Goal: Navigation & Orientation: Find specific page/section

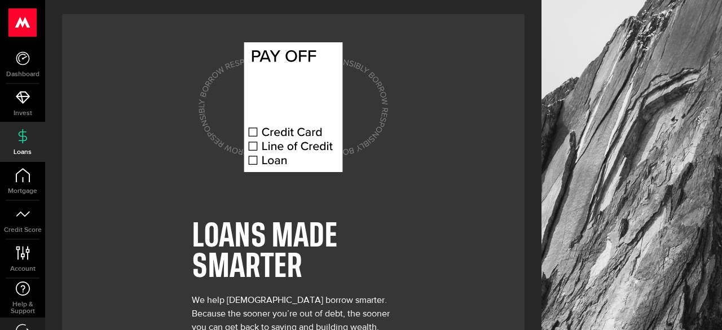
scroll to position [39, 0]
click at [23, 220] on icon at bounding box center [23, 214] width 14 height 14
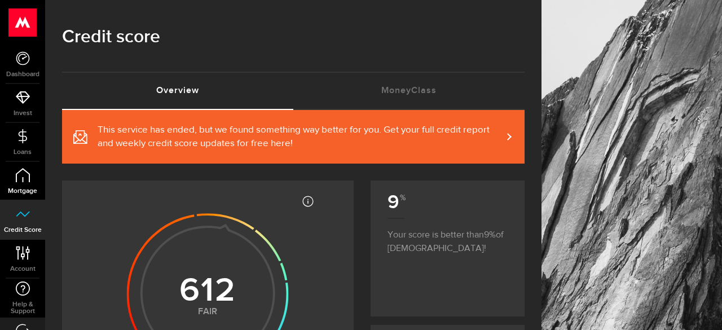
scroll to position [26, 0]
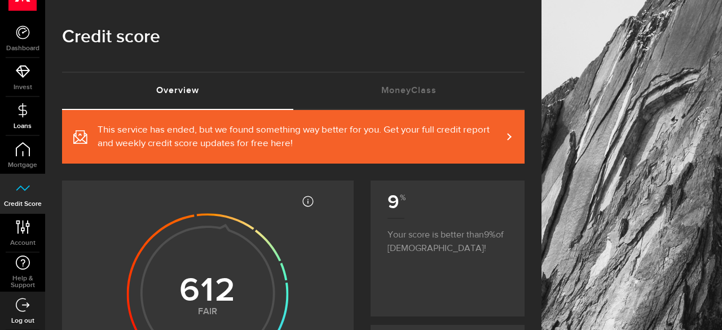
click at [19, 105] on icon at bounding box center [23, 110] width 14 height 14
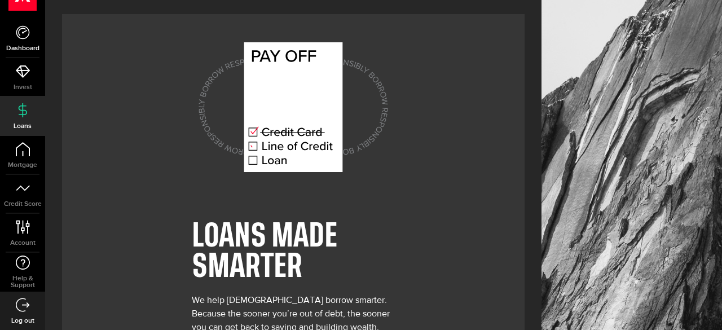
click at [21, 29] on icon at bounding box center [23, 32] width 14 height 14
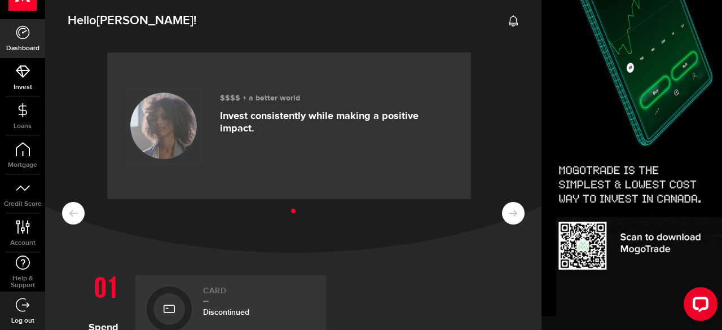
click at [27, 69] on use at bounding box center [23, 71] width 14 height 12
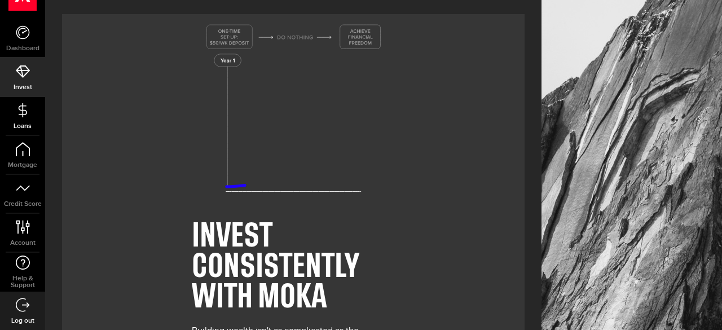
click at [24, 111] on icon at bounding box center [23, 110] width 14 height 14
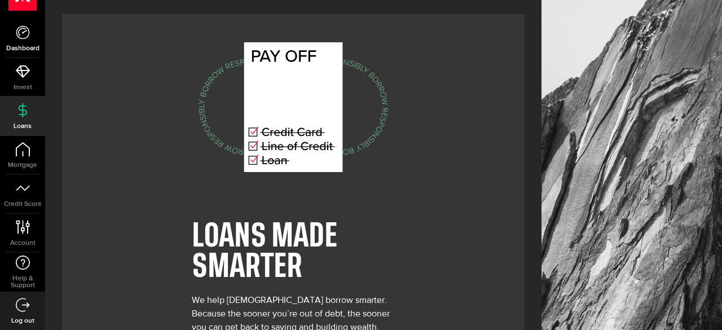
click at [25, 32] on icon at bounding box center [23, 32] width 14 height 14
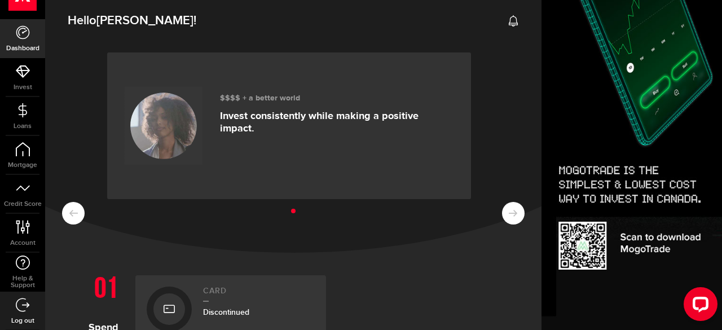
click at [503, 208] on ul at bounding box center [293, 211] width 462 height 15
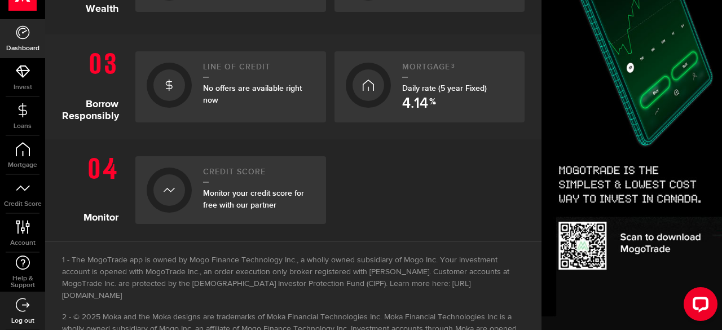
scroll to position [512, 0]
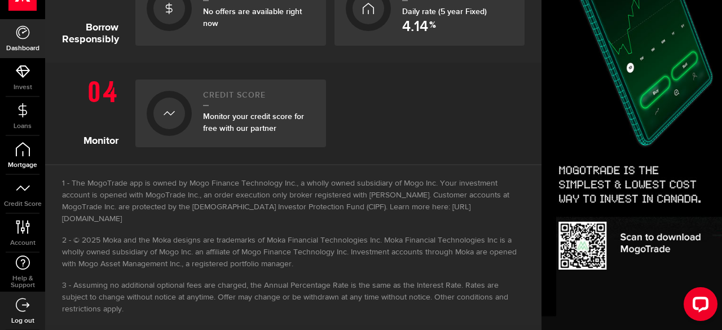
click at [28, 157] on link "Mortgage" at bounding box center [22, 155] width 45 height 38
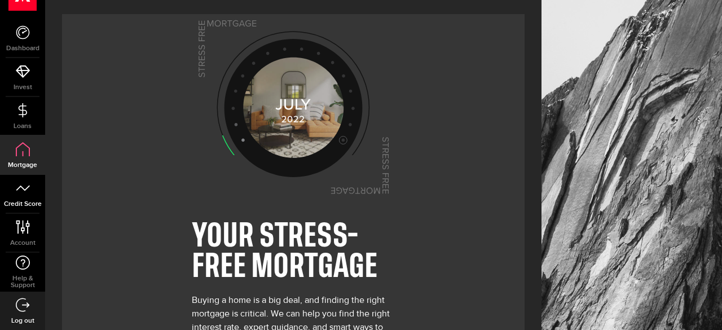
click at [18, 183] on icon at bounding box center [23, 188] width 14 height 14
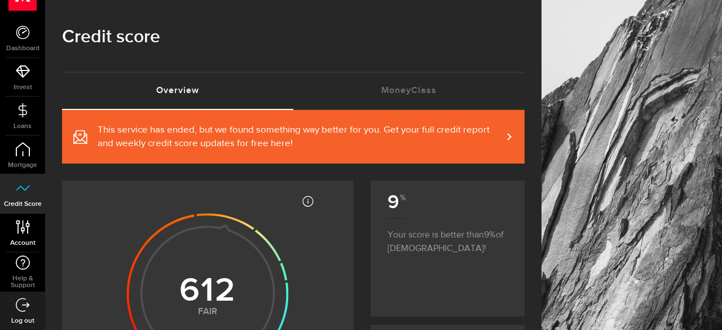
click at [27, 214] on link "Account Compte" at bounding box center [22, 233] width 45 height 38
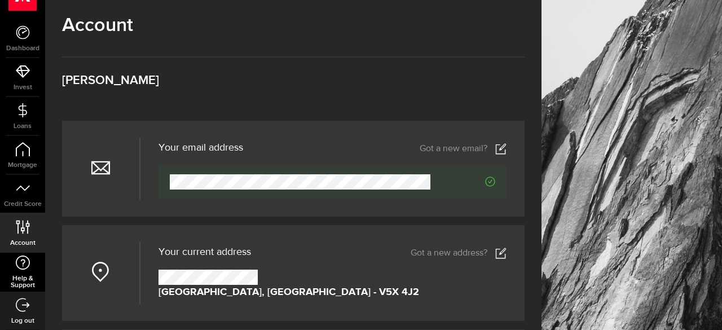
click at [27, 271] on link "Help & Support" at bounding box center [22, 272] width 45 height 39
